Goal: Check status: Check status

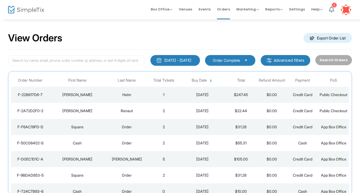
click at [187, 95] on div "[DATE]" at bounding box center [203, 94] width 44 height 5
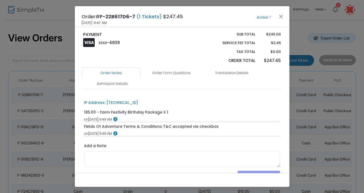
scroll to position [121, 0]
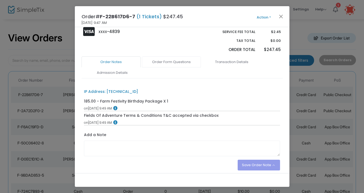
click at [169, 65] on link "Order Form Questions" at bounding box center [171, 61] width 59 height 11
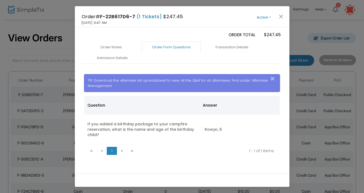
scroll to position [144, 0]
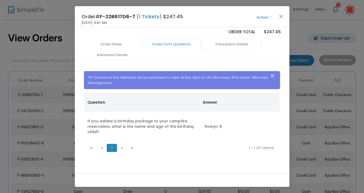
click at [230, 40] on link "Transaction Details" at bounding box center [231, 44] width 59 height 11
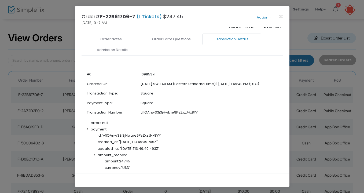
click at [104, 55] on link "Admission Details" at bounding box center [112, 49] width 59 height 11
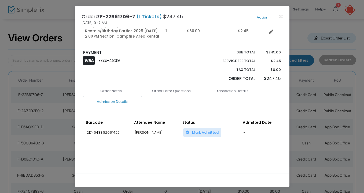
scroll to position [99, 0]
click at [115, 88] on link "Order Notes" at bounding box center [110, 90] width 59 height 11
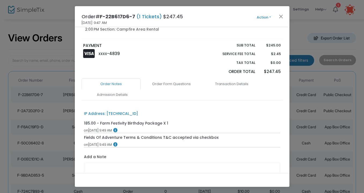
scroll to position [144, 0]
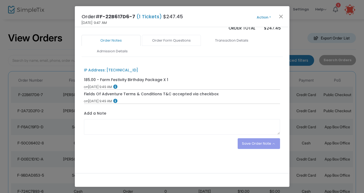
click at [169, 46] on link "Order Form Questions" at bounding box center [171, 40] width 59 height 11
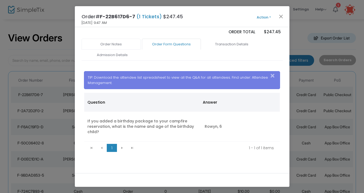
click at [114, 42] on link "Order Notes" at bounding box center [110, 44] width 59 height 11
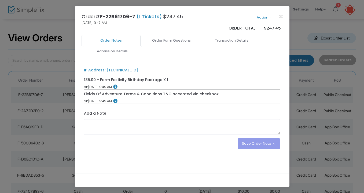
click at [112, 54] on link "Admission Details" at bounding box center [112, 51] width 59 height 11
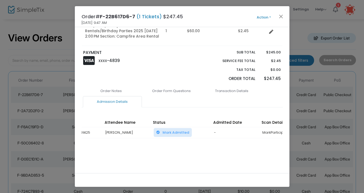
scroll to position [0, 66]
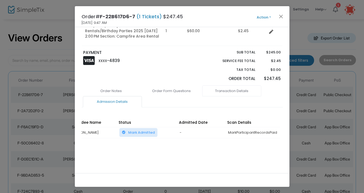
click at [240, 90] on link "Transaction Details" at bounding box center [231, 90] width 59 height 11
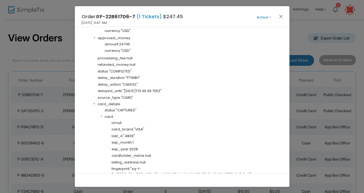
scroll to position [327, 0]
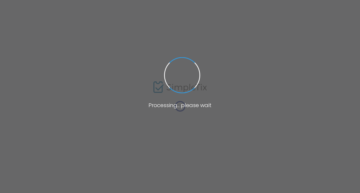
scroll to position [21, 0]
